Goal: Task Accomplishment & Management: Manage account settings

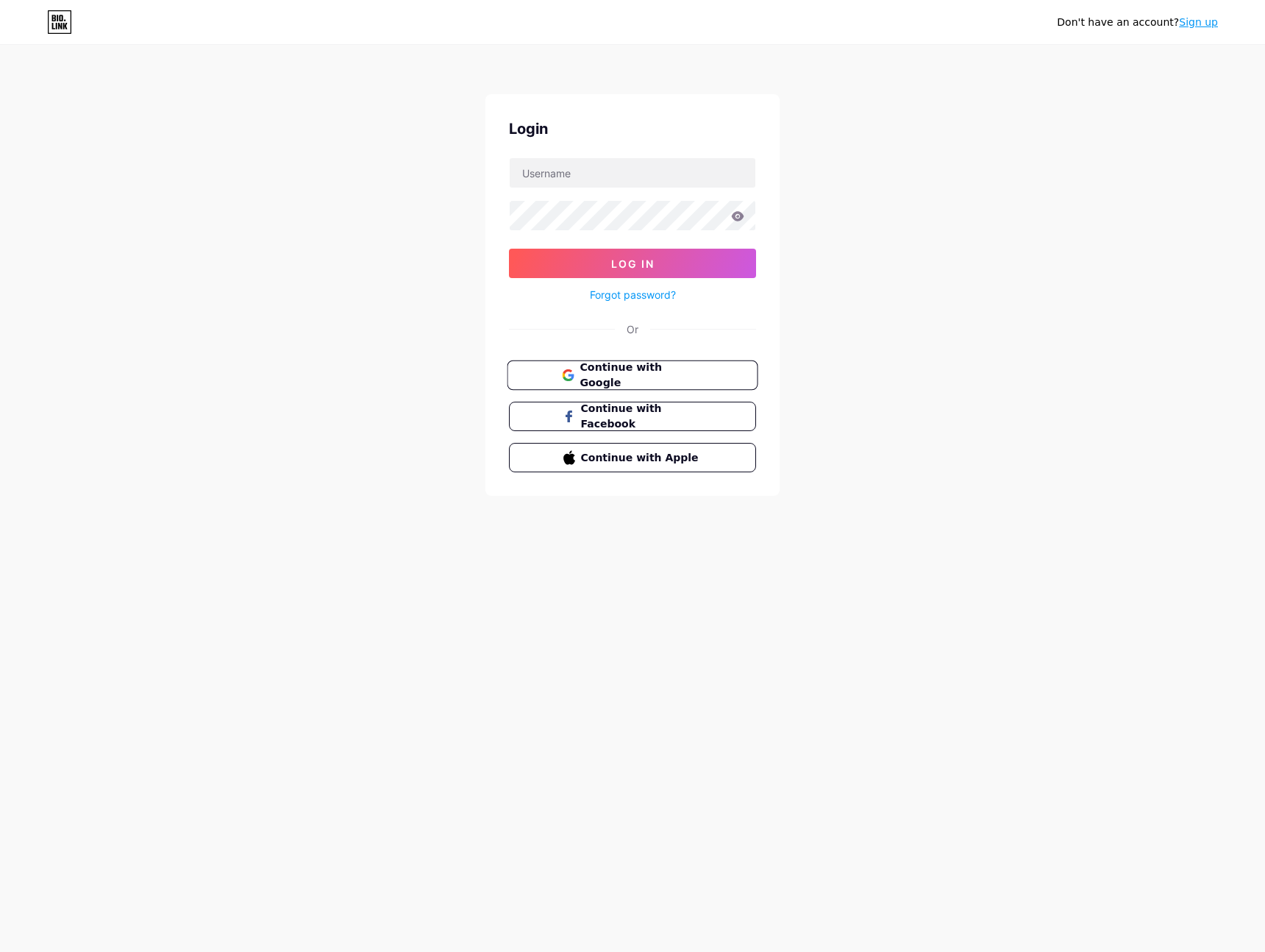
click at [654, 388] on button "Continue with Google" at bounding box center [632, 375] width 251 height 30
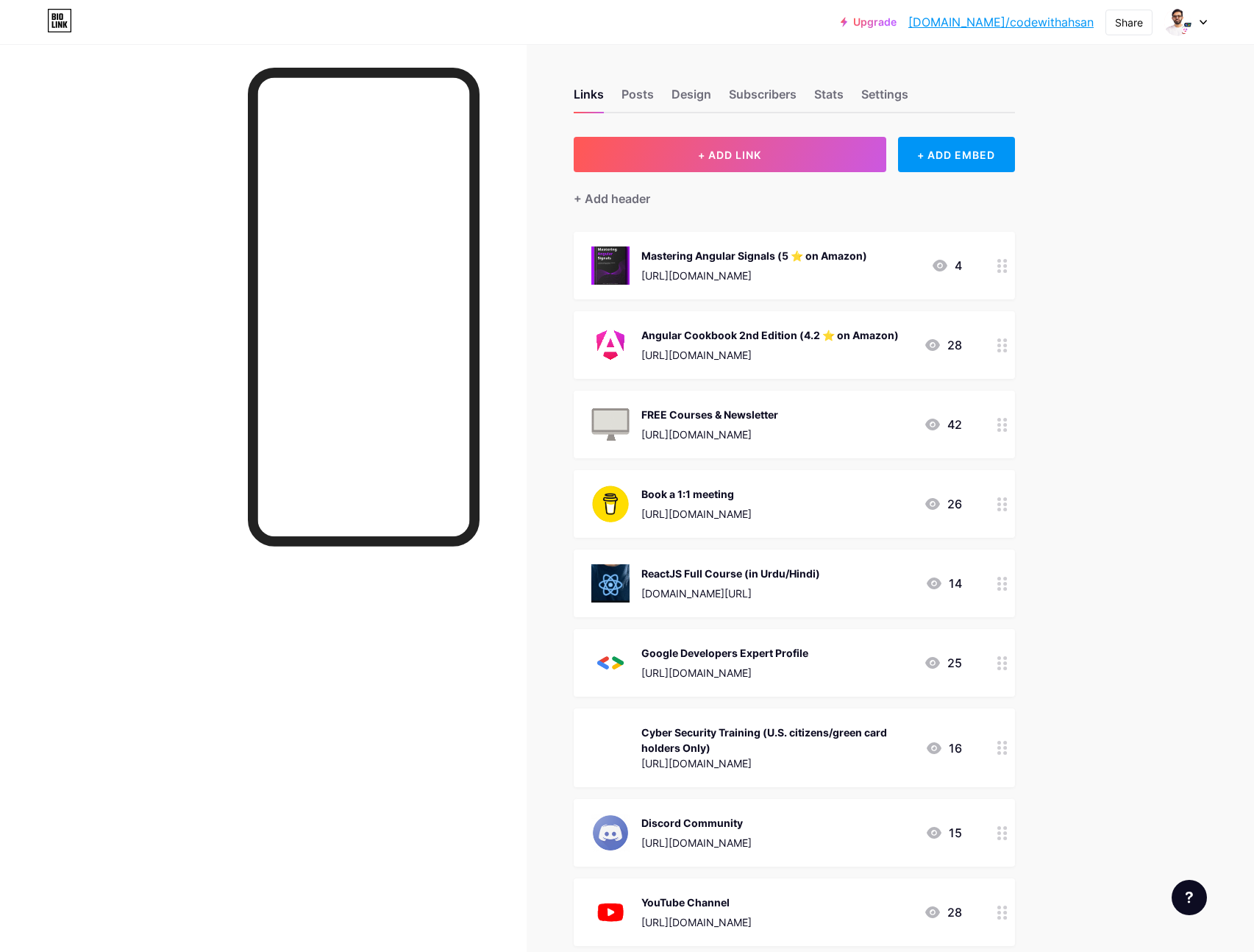
scroll to position [123, 0]
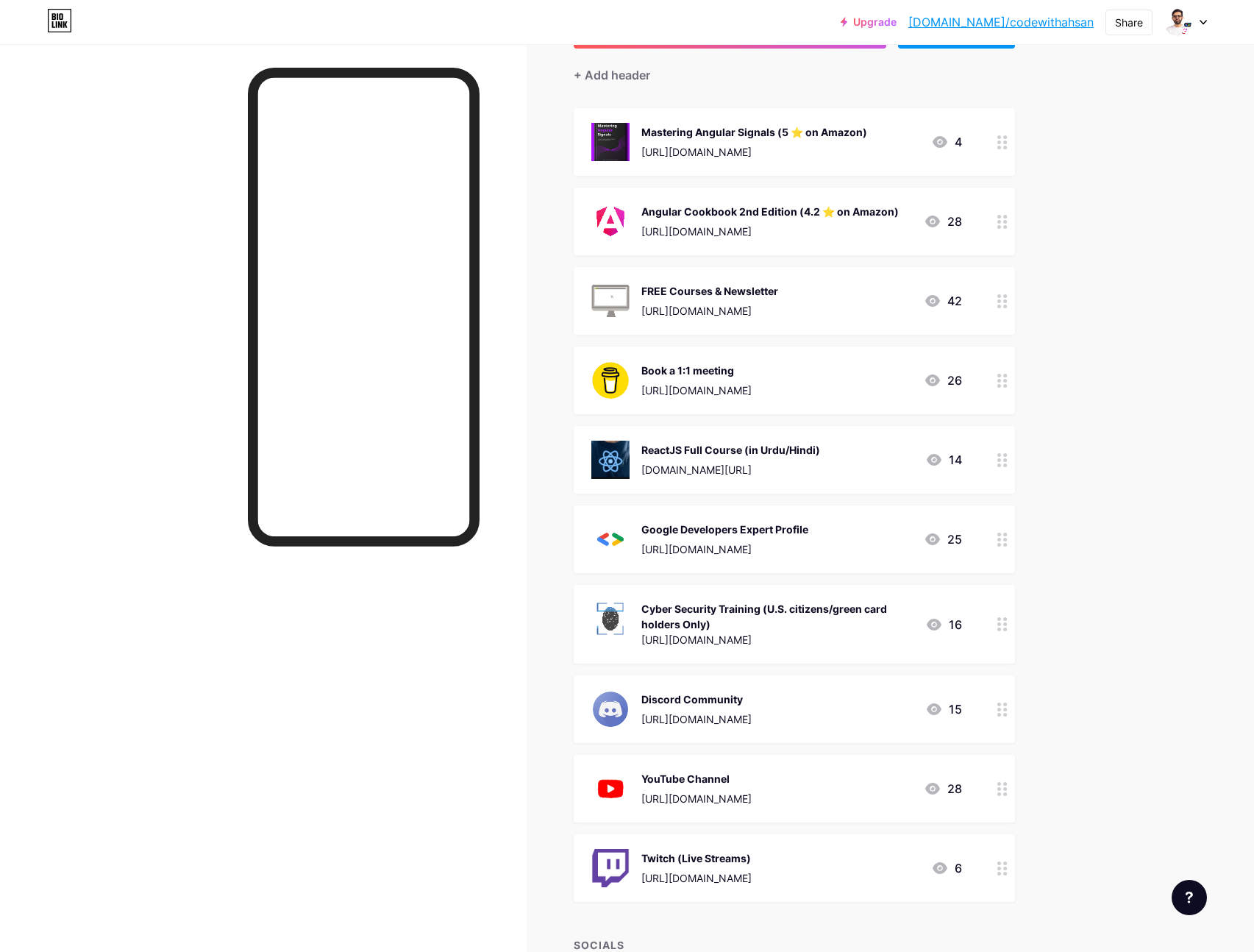
drag, startPoint x: 769, startPoint y: 701, endPoint x: 1031, endPoint y: 501, distance: 329.6
click at [1029, 480] on div "Links Posts Design Subscribers Stats Settings + ADD LINK + ADD EMBED + Add head…" at bounding box center [538, 629] width 1077 height 1418
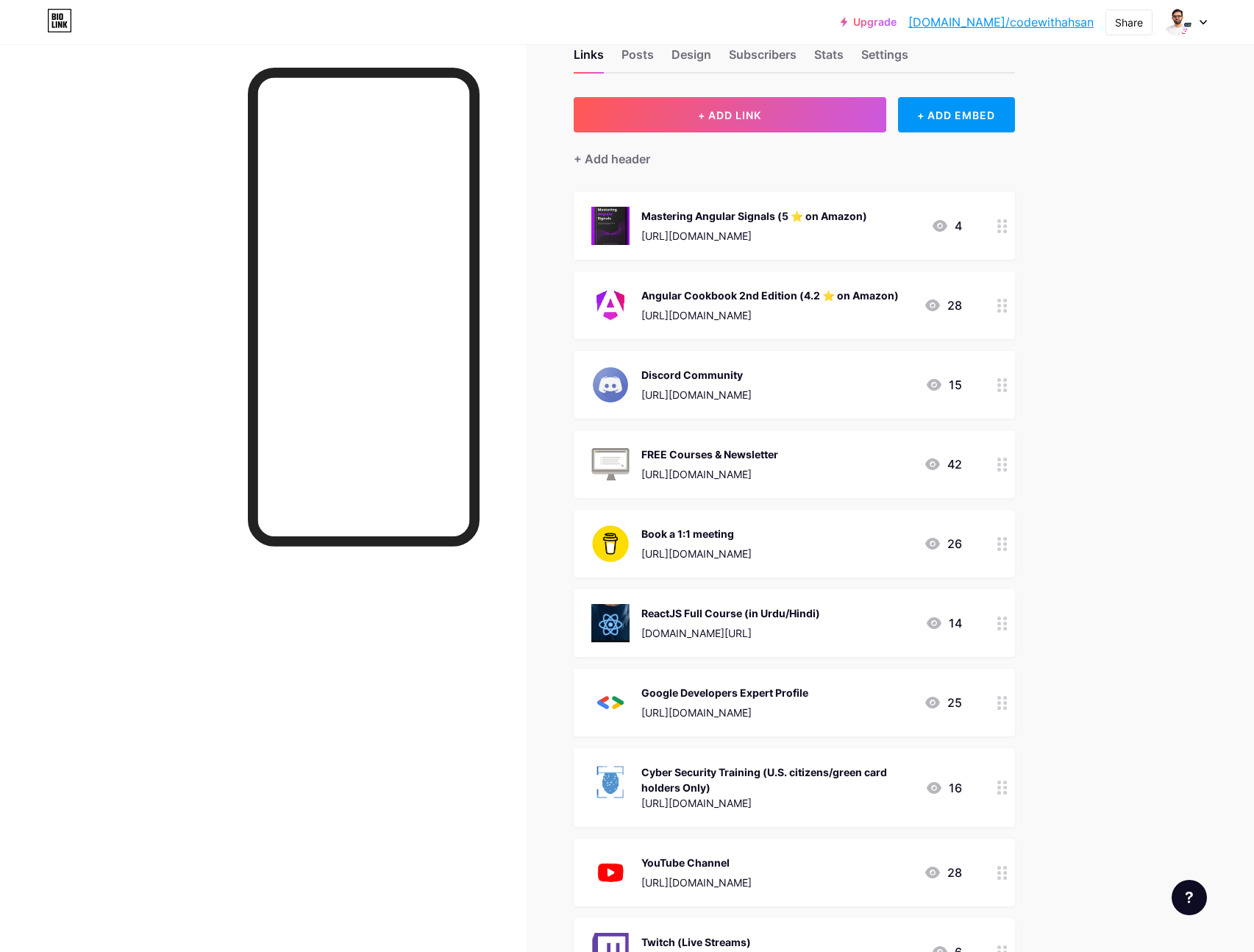
scroll to position [0, 0]
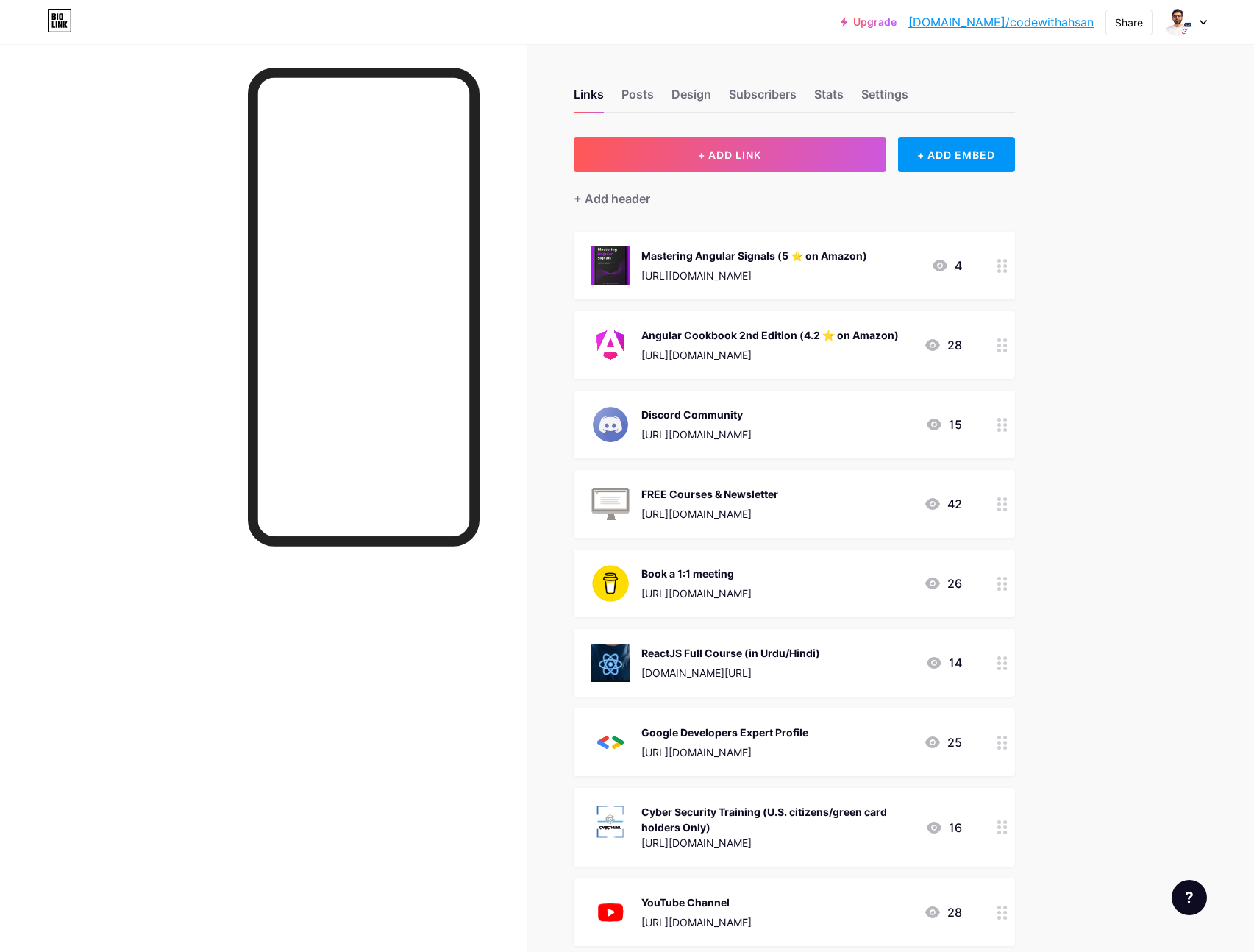
click at [1001, 263] on icon at bounding box center [1002, 266] width 10 height 14
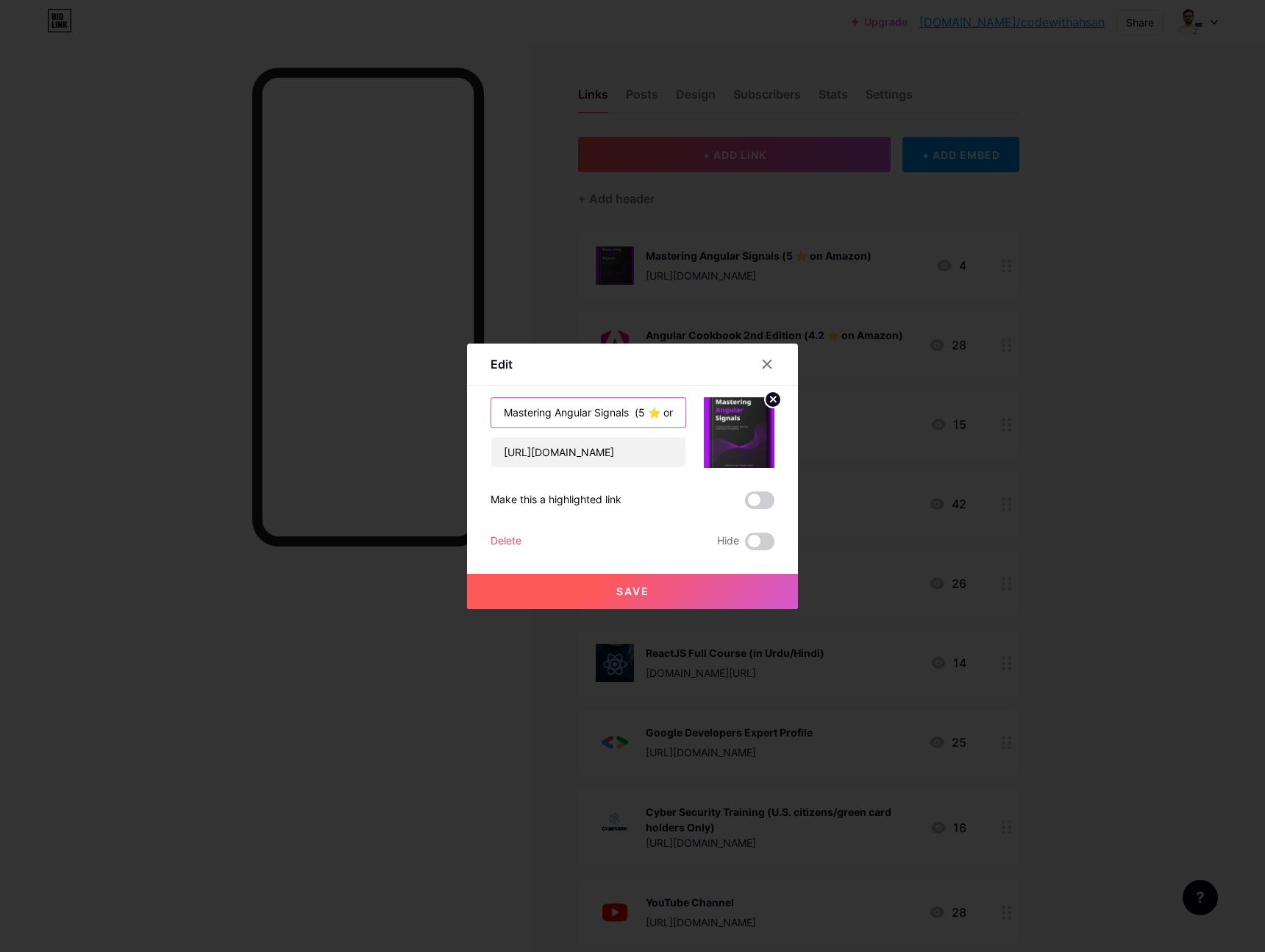
click at [644, 416] on input "Mastering Angular Signals (5 ⭐ on Amazon)" at bounding box center [588, 412] width 194 height 29
type input "Mastering Angular Signals (4.2 ⭐ on Amazon)"
click at [708, 581] on button "Save" at bounding box center [632, 591] width 331 height 35
